Goal: Task Accomplishment & Management: Manage account settings

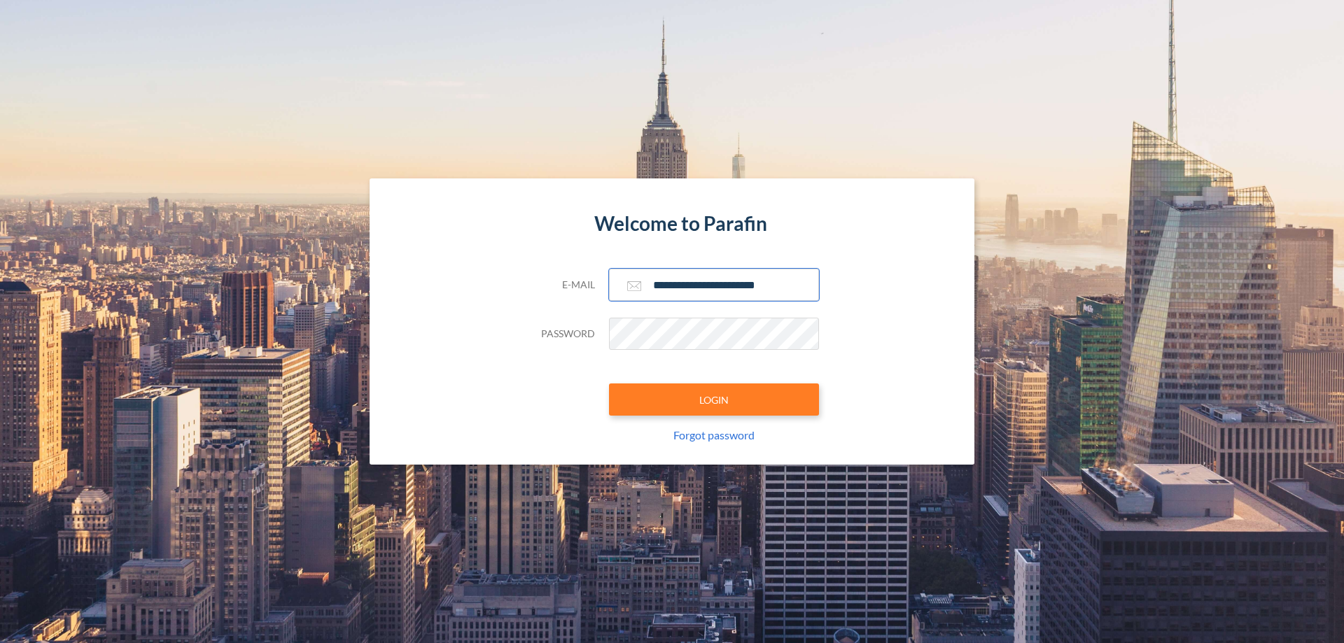
type input "**********"
click at [714, 400] on button "LOGIN" at bounding box center [714, 400] width 210 height 32
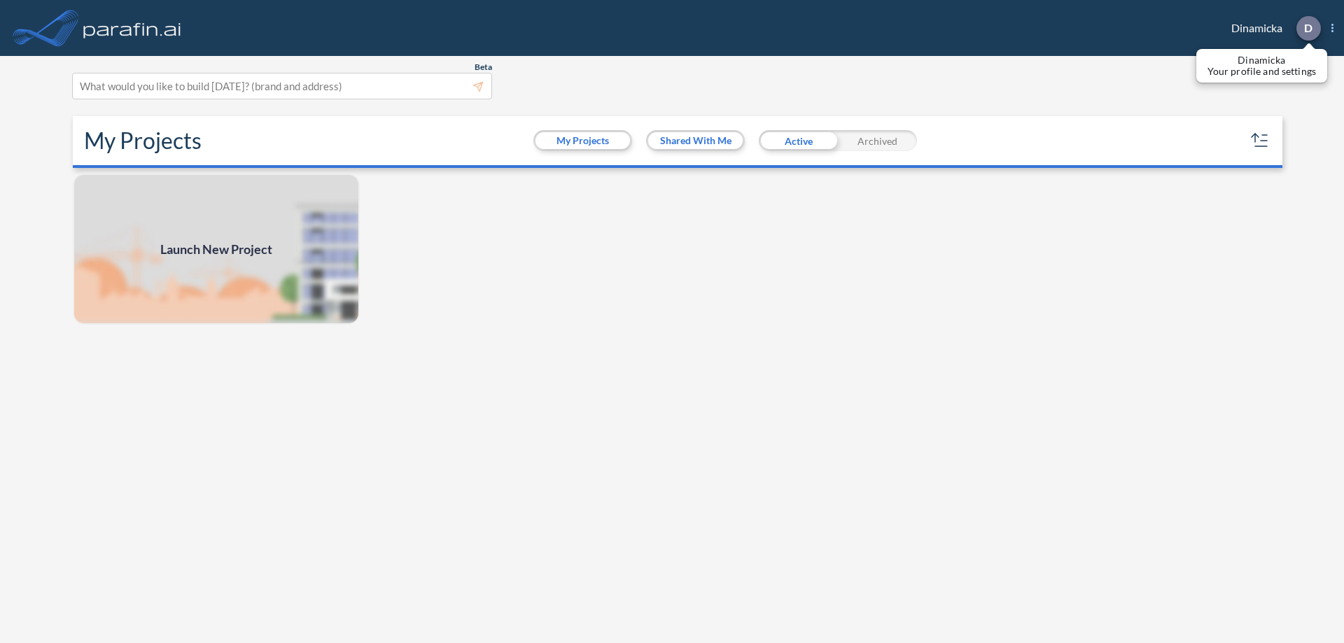
click at [1307, 28] on p "D" at bounding box center [1308, 28] width 8 height 13
